Goal: Find specific page/section: Find specific page/section

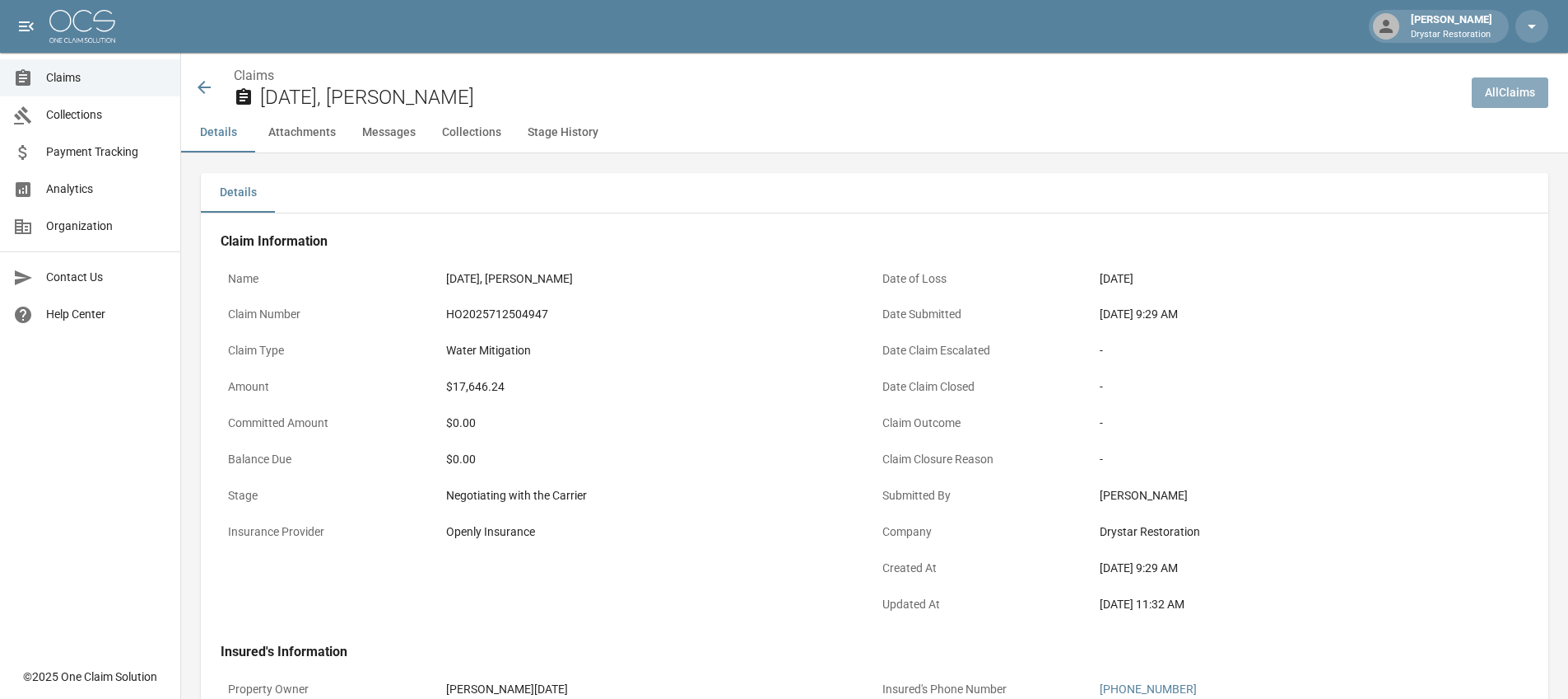
click at [1504, 83] on link "All Claims" at bounding box center [1509, 92] width 77 height 31
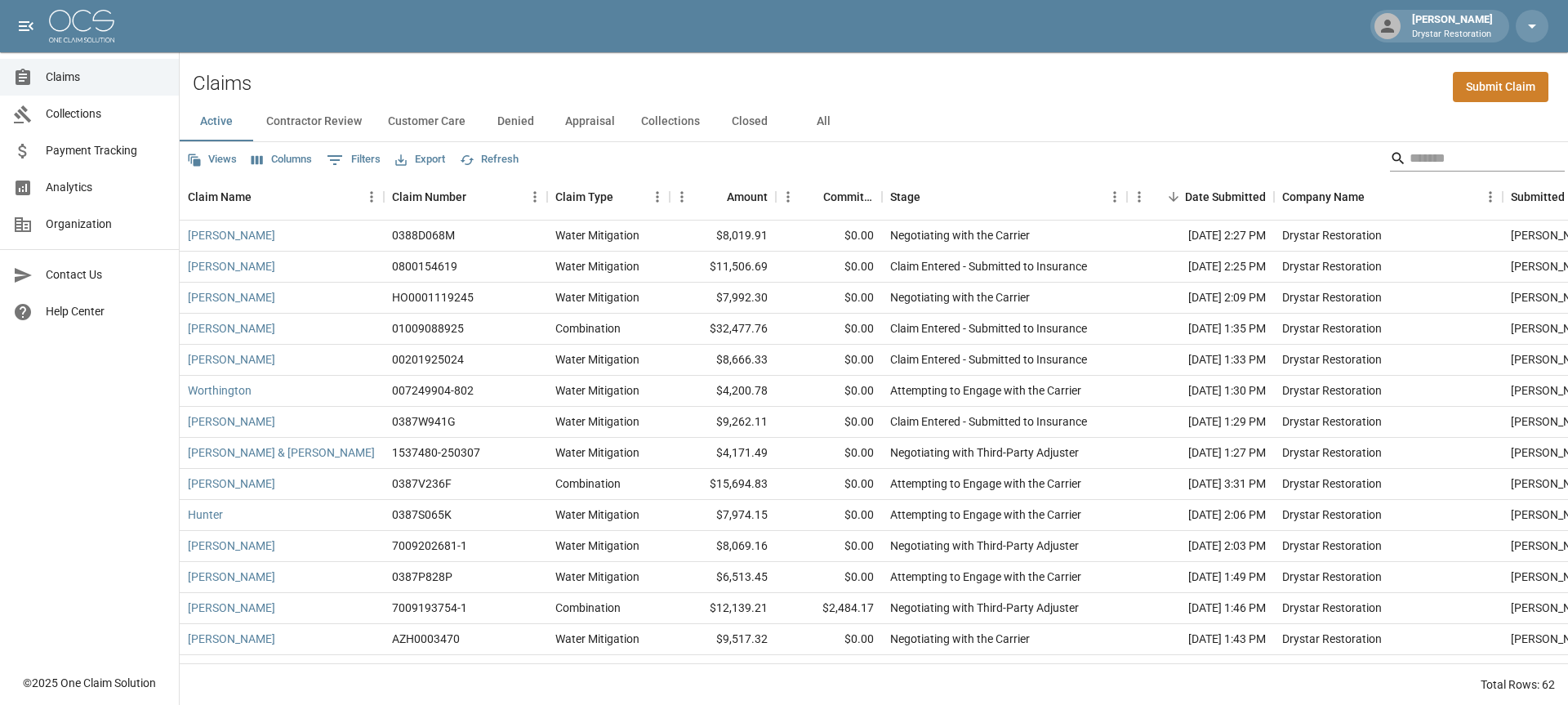
click at [1515, 151] on input "Search" at bounding box center [1474, 158] width 131 height 27
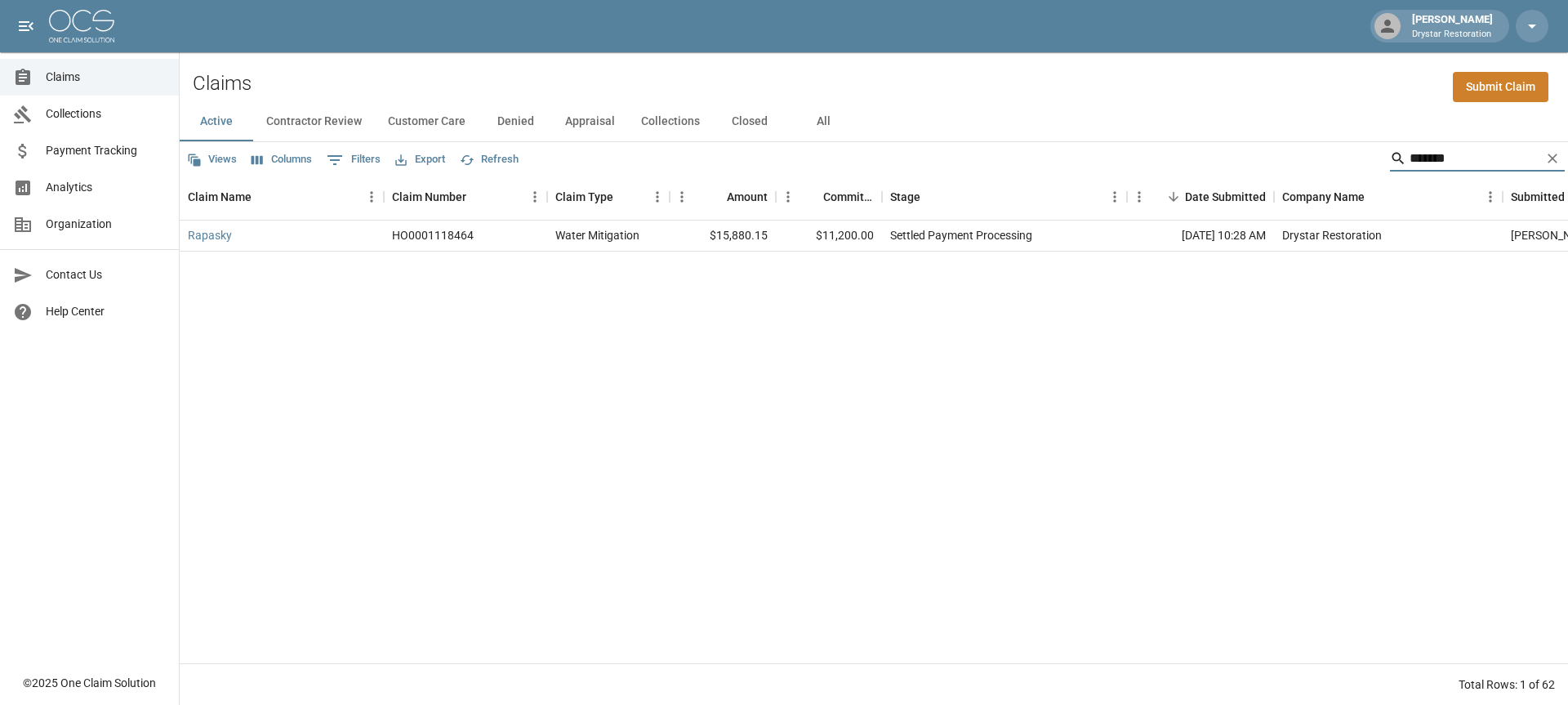
type input "*******"
click at [60, 88] on link "Claims" at bounding box center [89, 77] width 178 height 36
click at [64, 43] on div "[PERSON_NAME] Drystar Restoration" at bounding box center [784, 26] width 1568 height 52
click at [63, 32] on img at bounding box center [82, 26] width 65 height 33
